Goal: Consume media (video, audio)

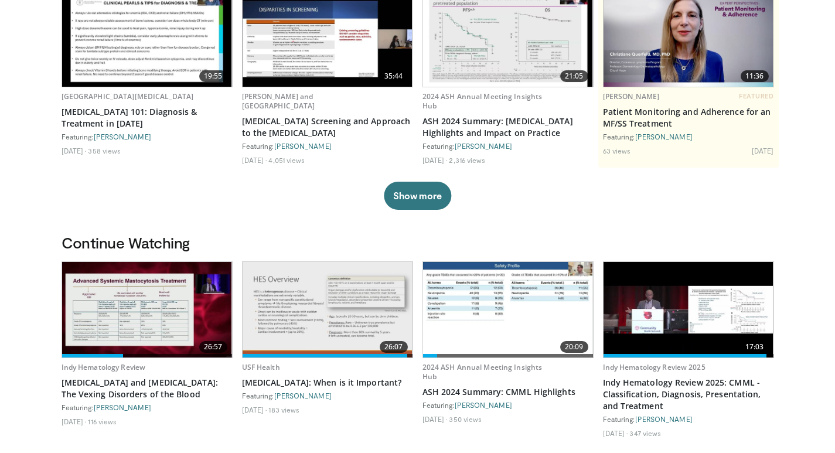
scroll to position [352, 0]
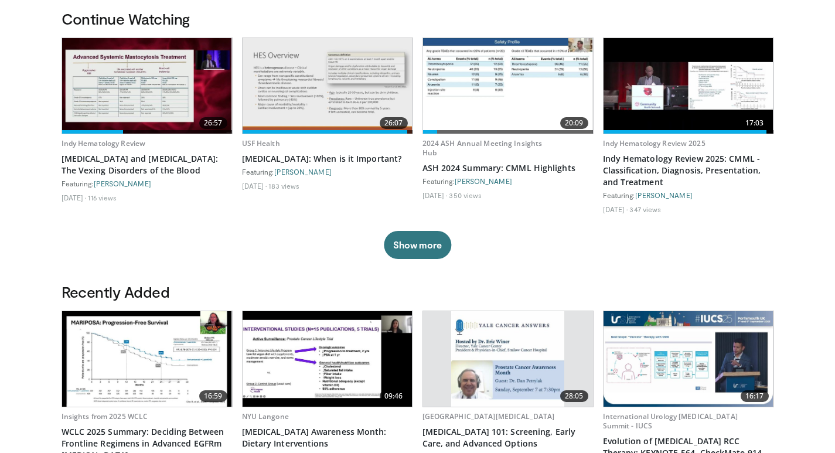
click at [661, 102] on img at bounding box center [689, 86] width 170 height 96
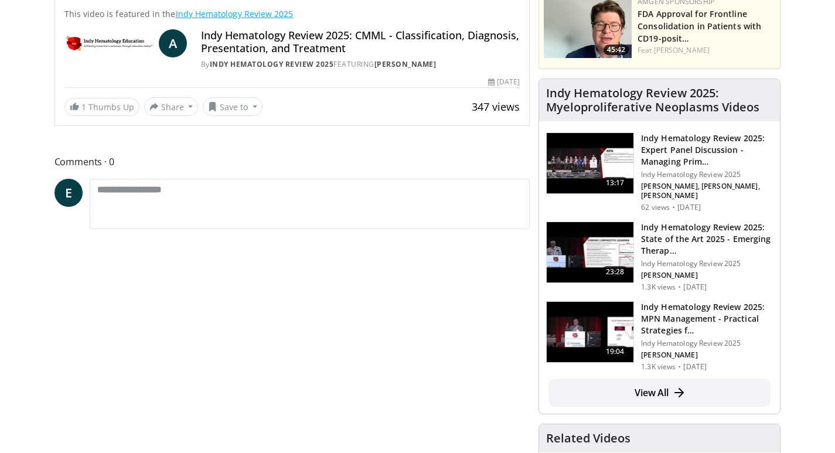
scroll to position [235, 0]
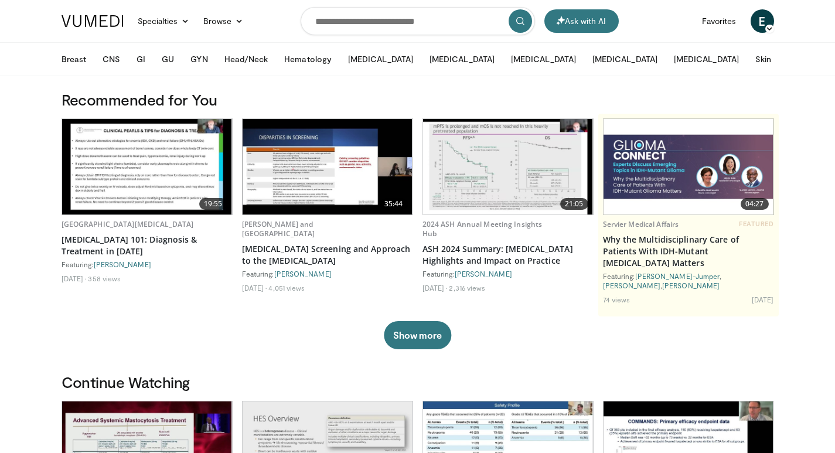
click at [763, 23] on span "E" at bounding box center [762, 20] width 23 height 23
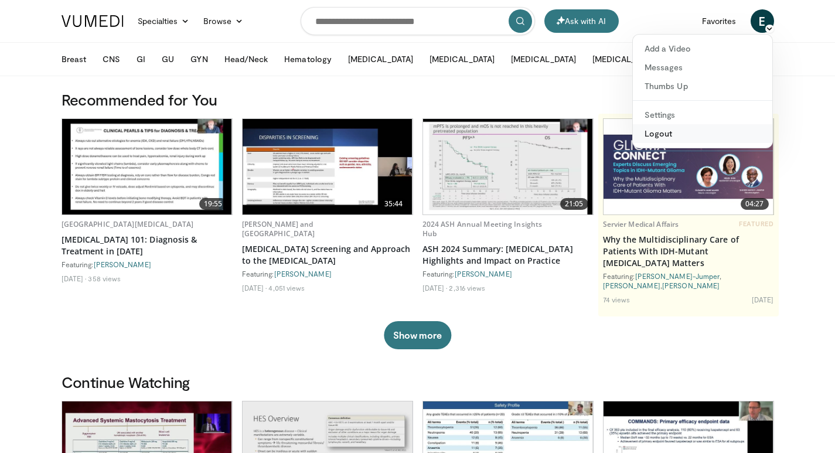
click at [655, 126] on link "Logout" at bounding box center [703, 133] width 140 height 19
